Goal: Navigation & Orientation: Find specific page/section

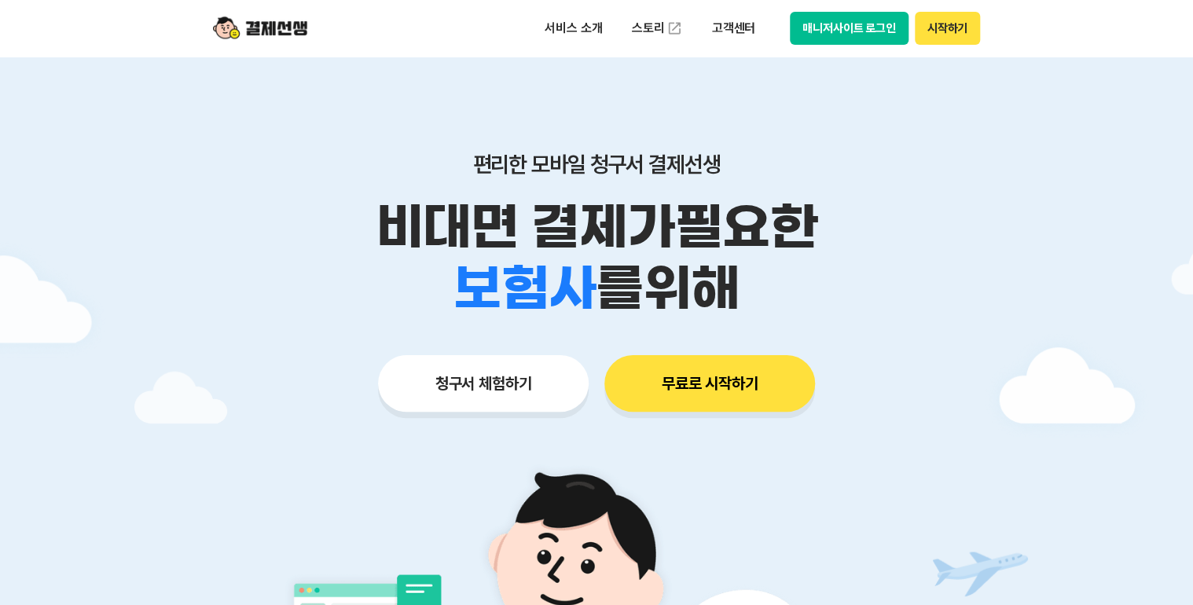
click at [952, 28] on button "시작하기" at bounding box center [947, 28] width 65 height 33
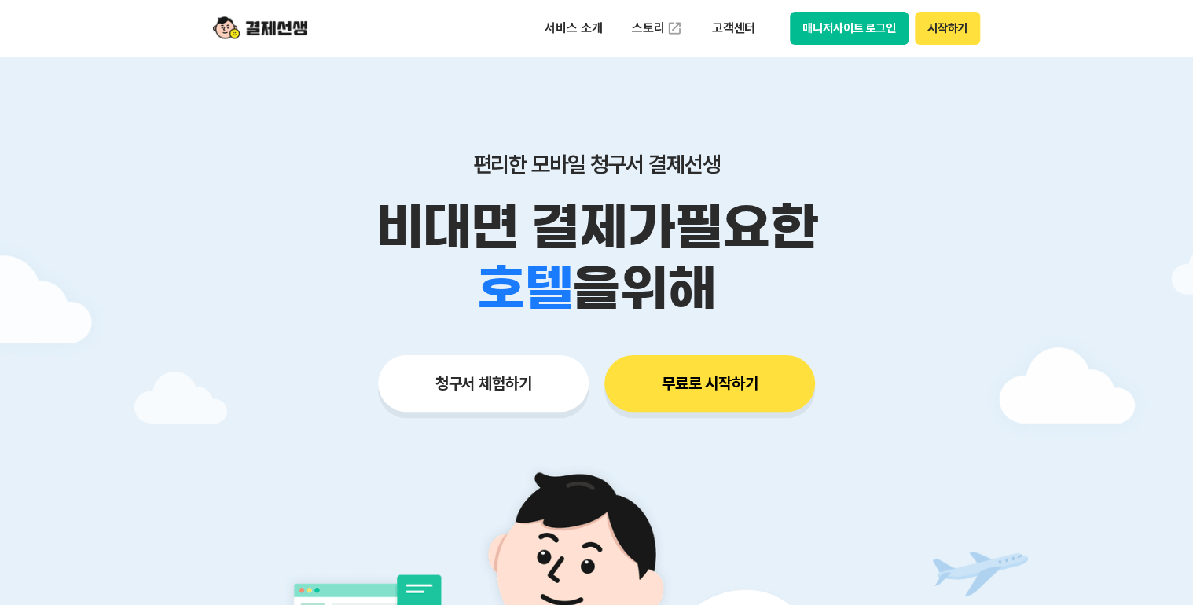
click at [952, 35] on button "시작하기" at bounding box center [947, 28] width 65 height 33
click at [951, 31] on button "시작하기" at bounding box center [947, 28] width 65 height 33
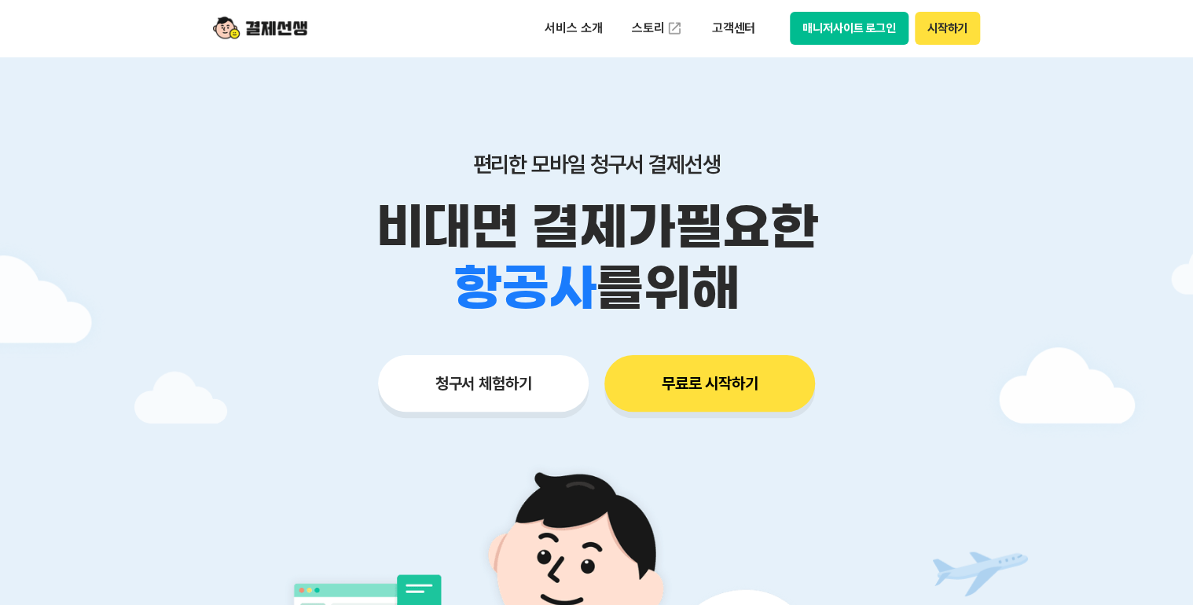
click at [287, 35] on img at bounding box center [260, 28] width 94 height 30
click at [957, 31] on button "시작하기" at bounding box center [947, 28] width 65 height 33
click at [946, 28] on button "시작하기" at bounding box center [947, 28] width 65 height 33
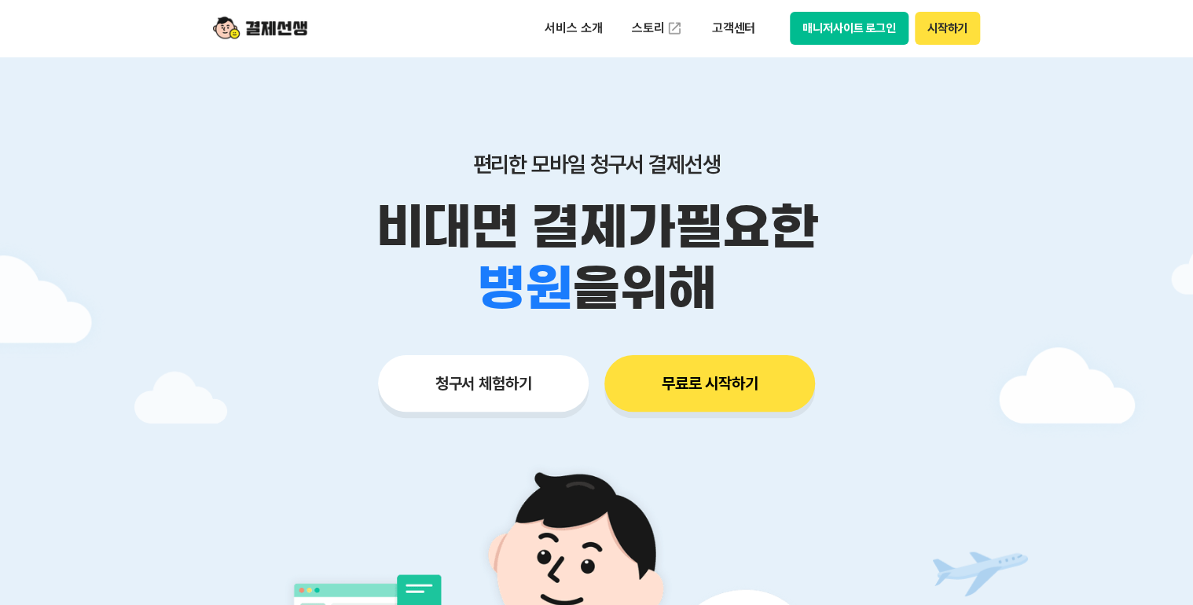
click at [959, 20] on button "시작하기" at bounding box center [947, 28] width 65 height 33
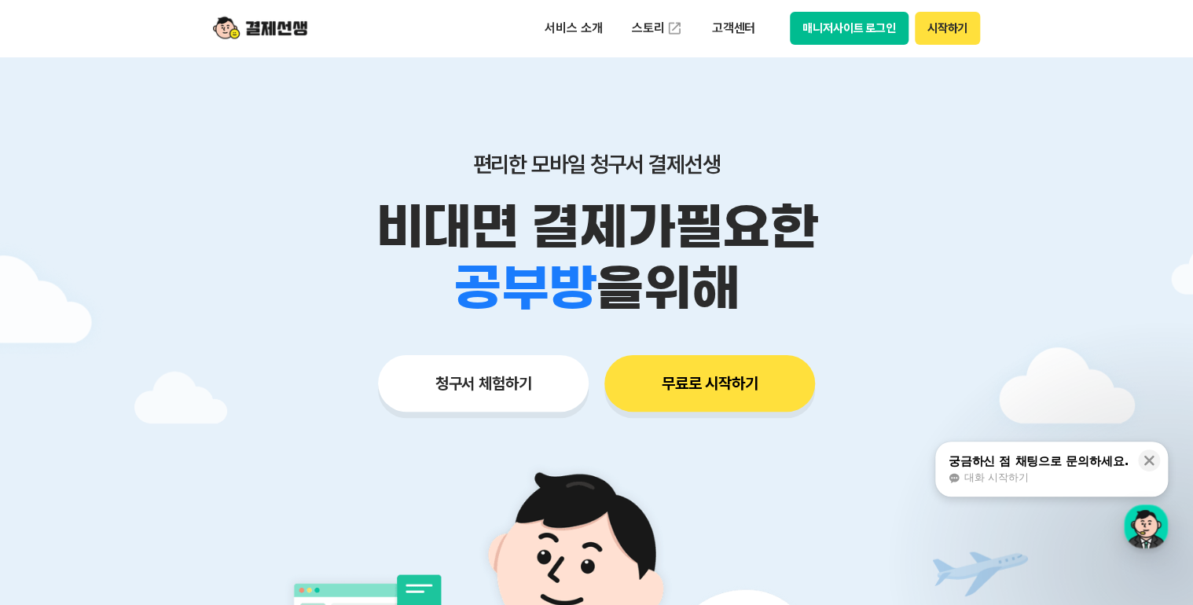
click at [846, 34] on button "매니저사이트 로그인" at bounding box center [849, 28] width 119 height 33
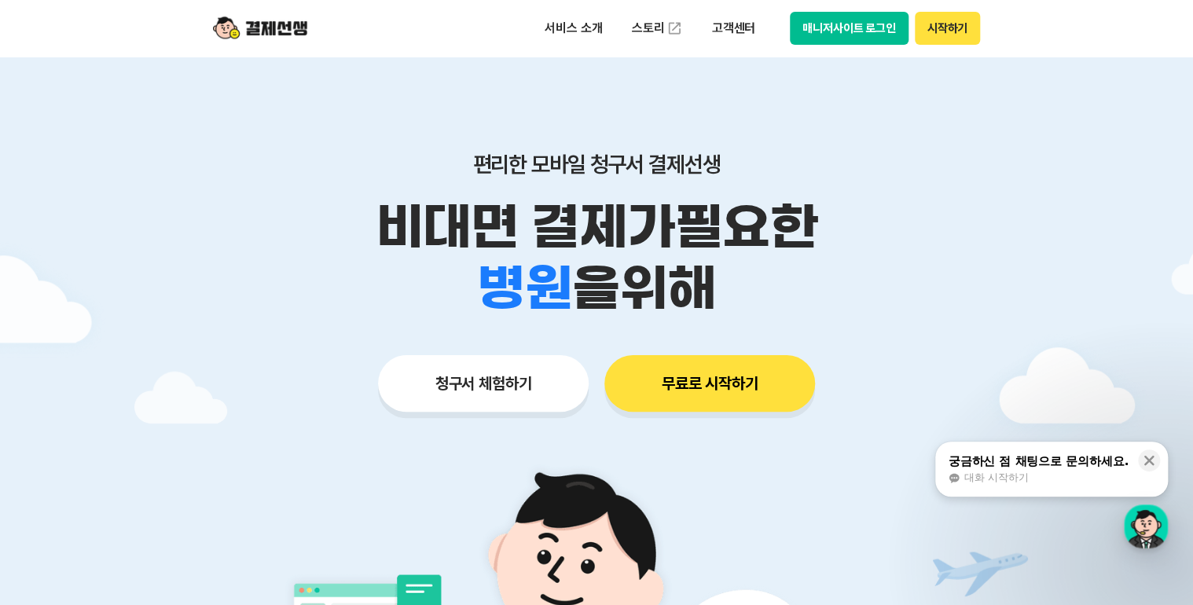
click at [952, 28] on button "시작하기" at bounding box center [947, 28] width 65 height 33
click at [967, 28] on button "시작하기" at bounding box center [947, 28] width 65 height 33
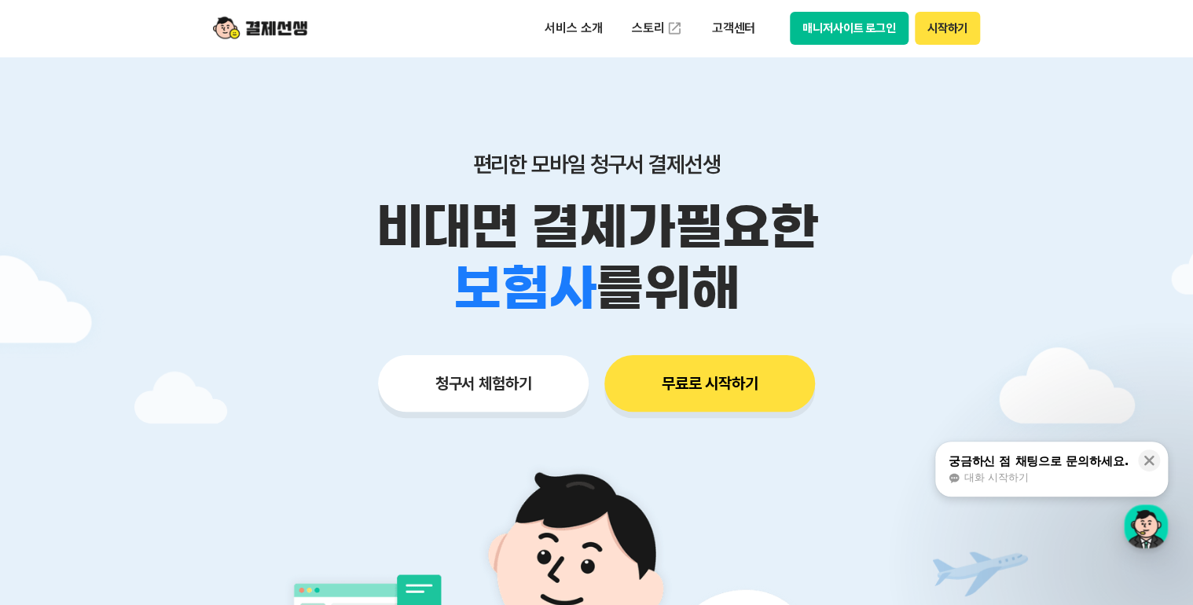
click at [1041, 221] on div at bounding box center [596, 471] width 1193 height 829
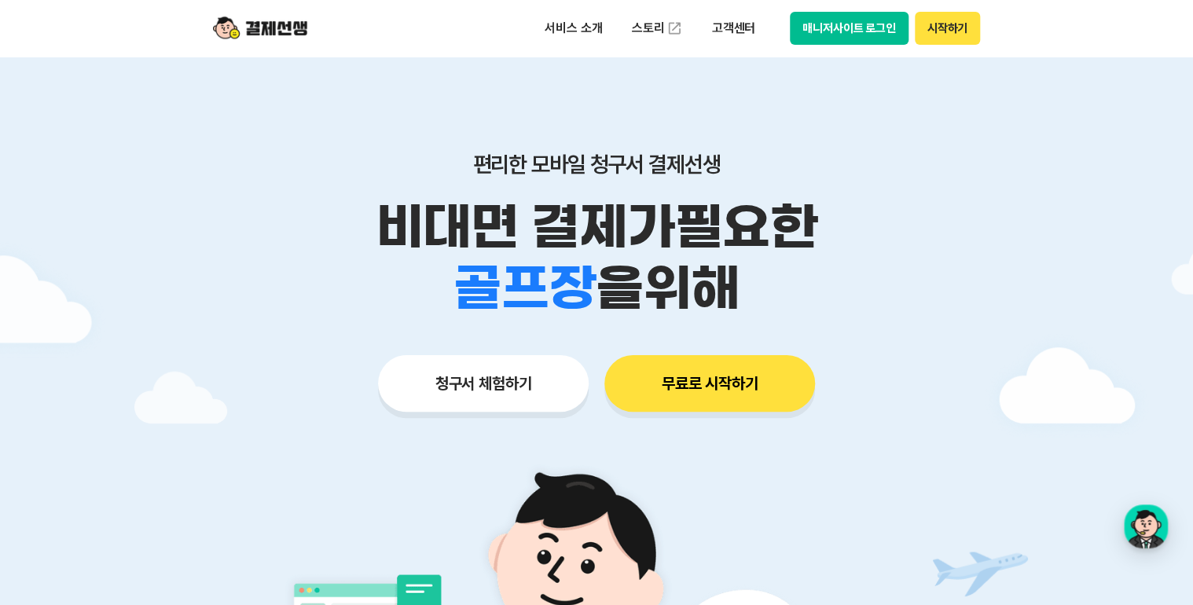
click at [941, 31] on button "시작하기" at bounding box center [947, 28] width 65 height 33
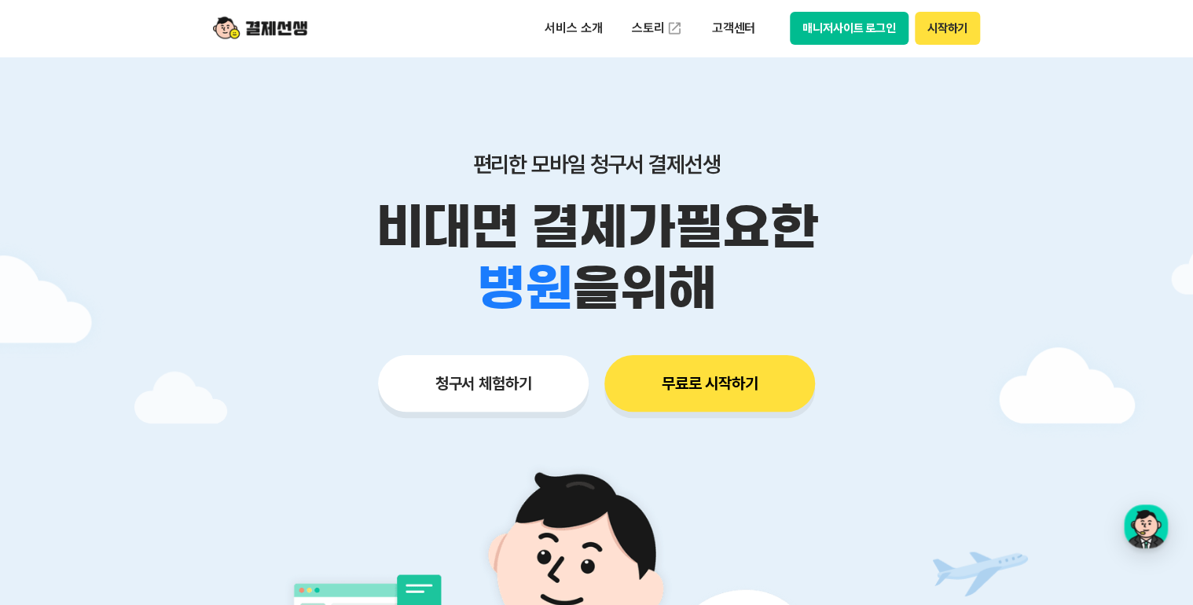
click at [943, 22] on button "시작하기" at bounding box center [947, 28] width 65 height 33
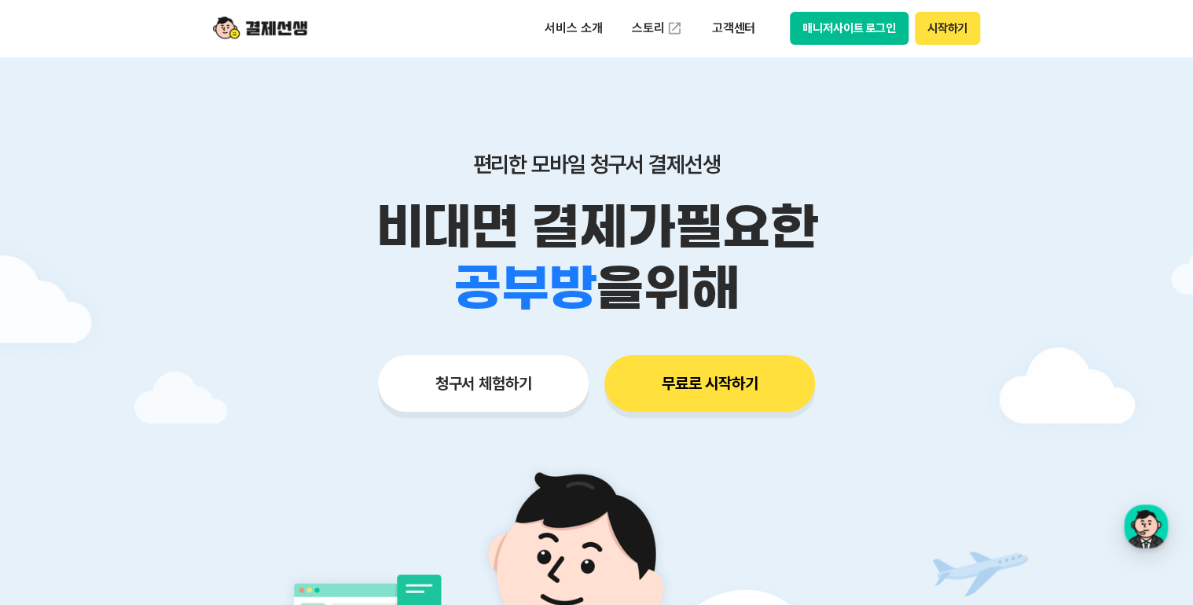
click at [815, 42] on button "매니저사이트 로그인" at bounding box center [849, 28] width 119 height 33
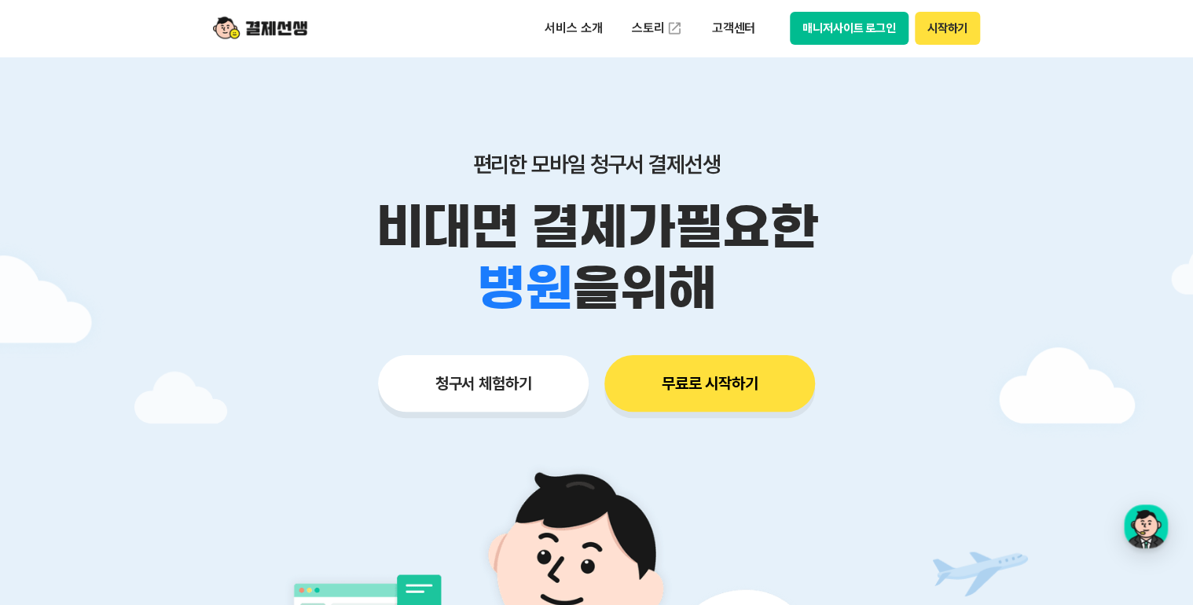
click at [833, 30] on button "매니저사이트 로그인" at bounding box center [849, 28] width 119 height 33
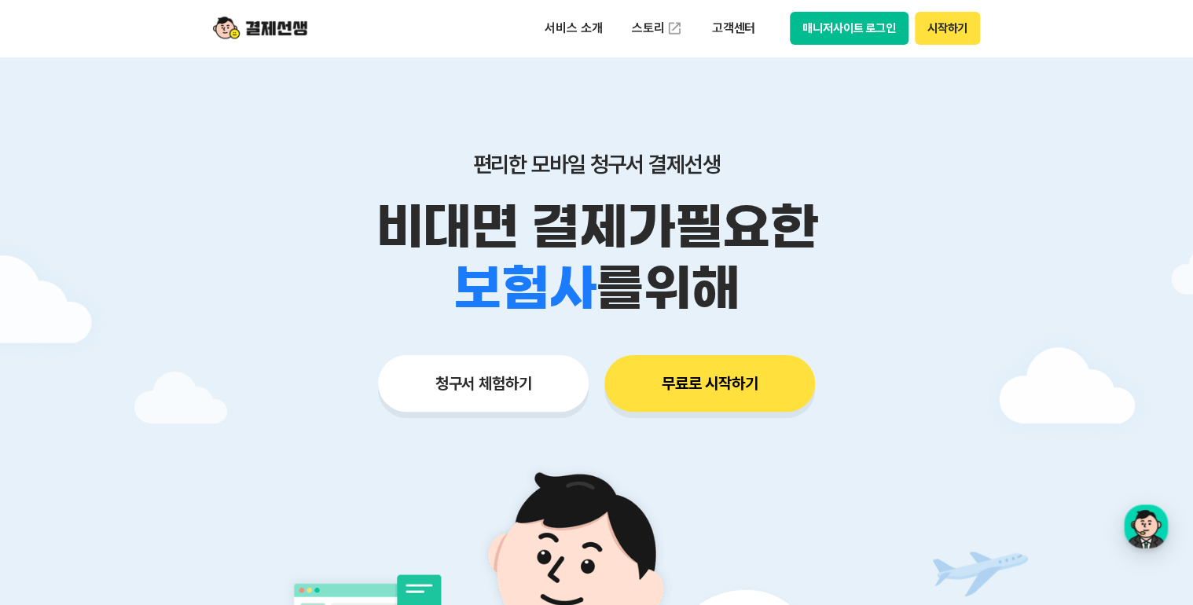
click at [849, 23] on button "매니저사이트 로그인" at bounding box center [849, 28] width 119 height 33
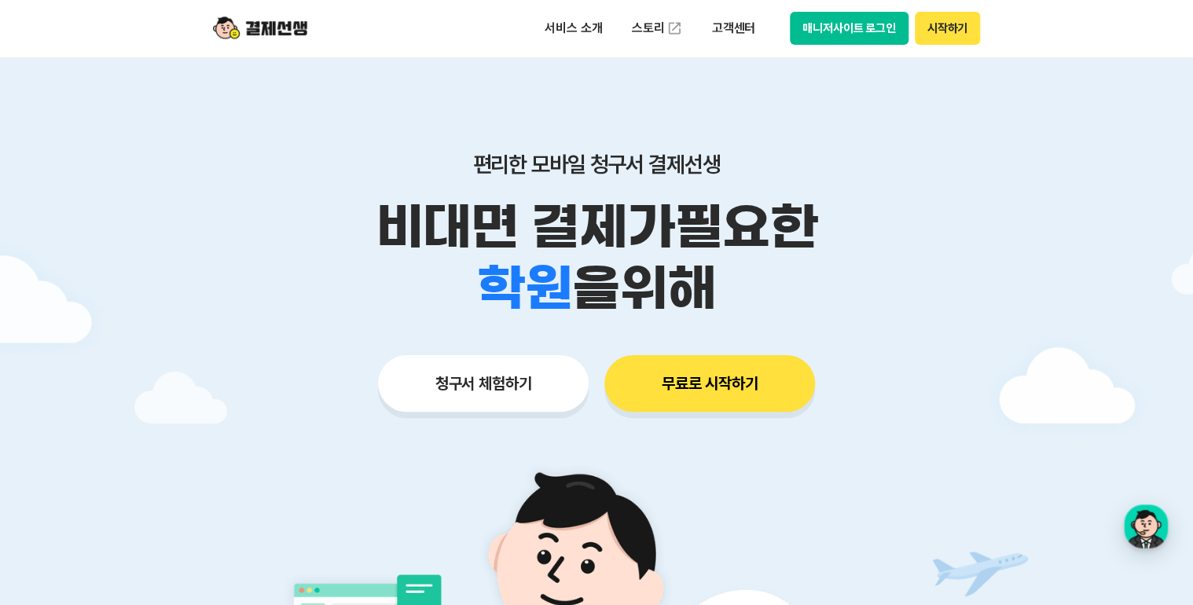
click at [870, 36] on button "매니저사이트 로그인" at bounding box center [849, 28] width 119 height 33
click at [887, 24] on button "매니저사이트 로그인" at bounding box center [849, 28] width 119 height 33
click at [846, 223] on p "비대면 결제가 필요한" at bounding box center [596, 226] width 805 height 61
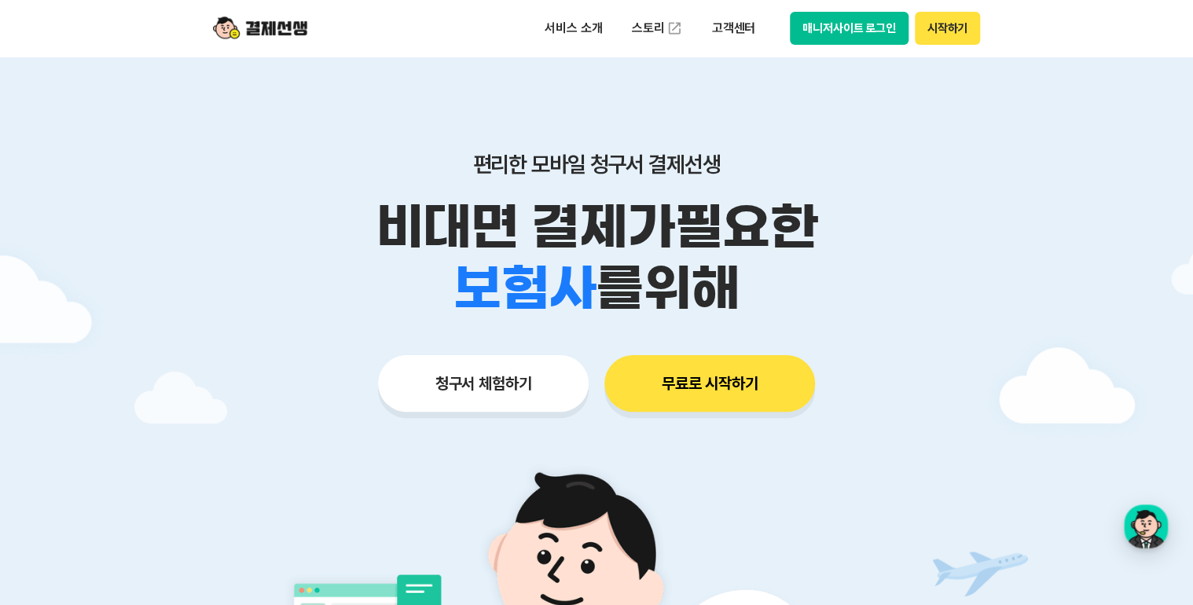
click at [958, 36] on button "시작하기" at bounding box center [947, 28] width 65 height 33
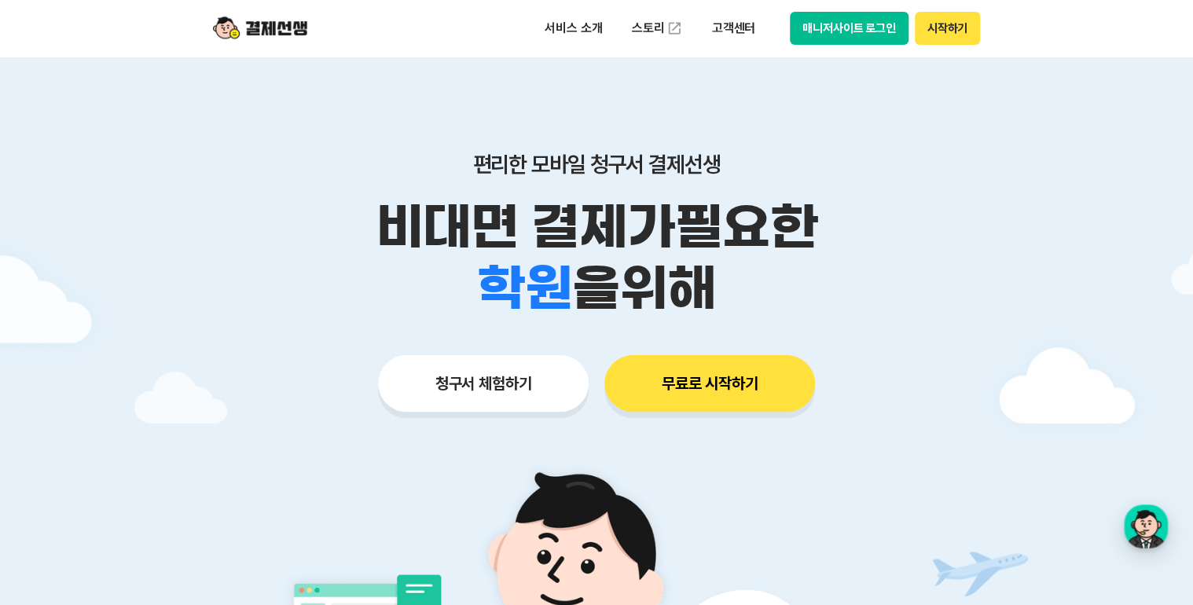
click at [844, 23] on button "매니저사이트 로그인" at bounding box center [849, 28] width 119 height 33
click at [977, 220] on p "비대면 결제가 필요한" at bounding box center [596, 226] width 805 height 61
click at [890, 33] on button "매니저사이트 로그인" at bounding box center [849, 28] width 119 height 33
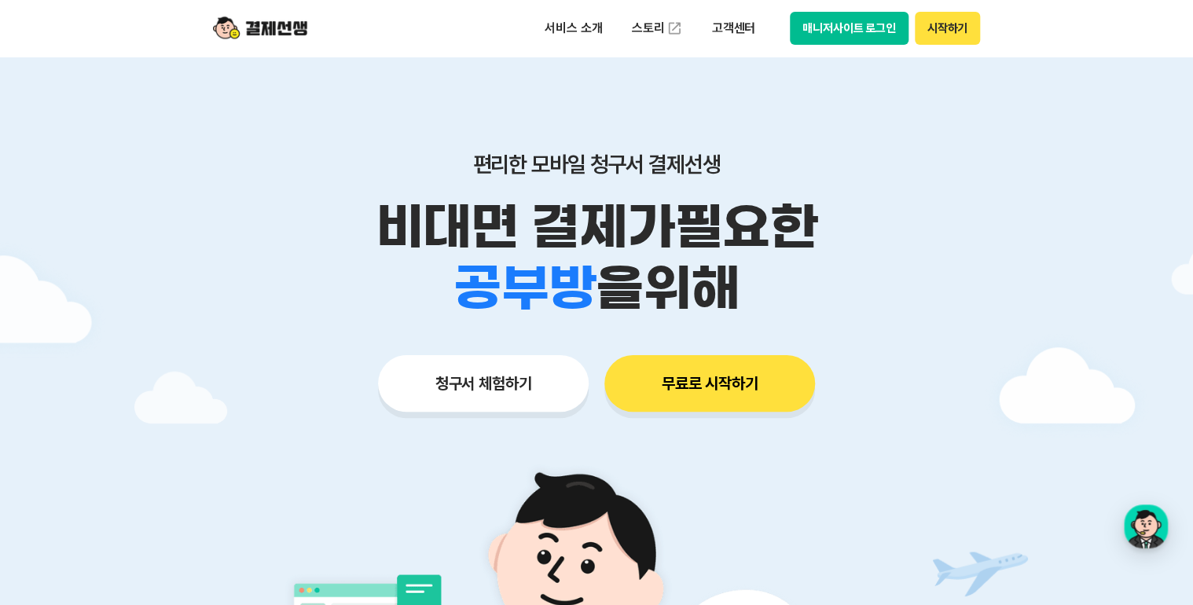
click at [803, 31] on button "매니저사이트 로그인" at bounding box center [849, 28] width 119 height 33
